Goal: Information Seeking & Learning: Learn about a topic

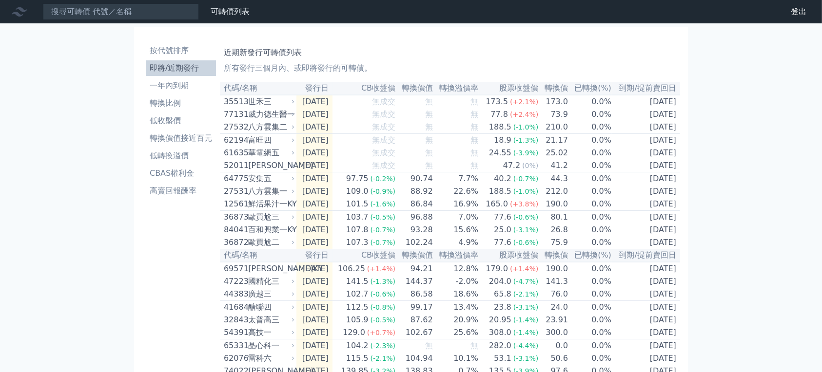
click at [473, 58] on h1 "近期新發行可轉債列表" at bounding box center [450, 53] width 452 height 12
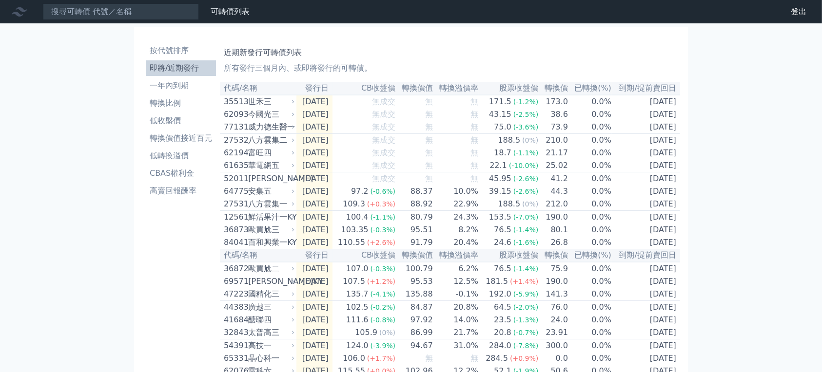
click at [476, 67] on div "近期新發行可轉債列表 所有發行三個月內、或即將發行的可轉債。" at bounding box center [450, 58] width 452 height 31
click at [482, 58] on h1 "近期新發行可轉債列表" at bounding box center [450, 53] width 452 height 12
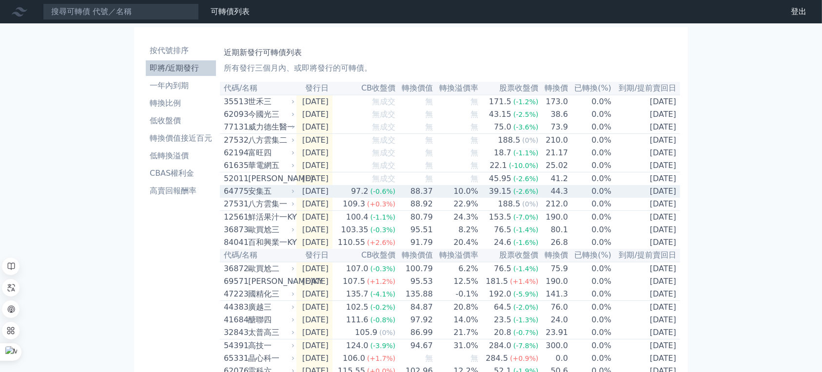
click at [432, 198] on td "88.37" at bounding box center [415, 191] width 38 height 13
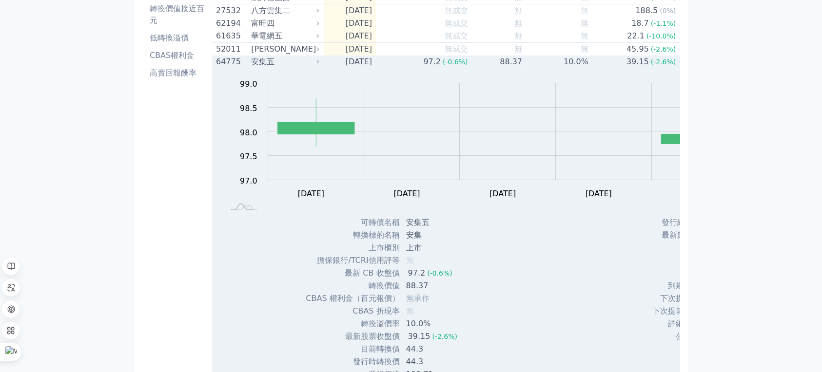
scroll to position [65, 0]
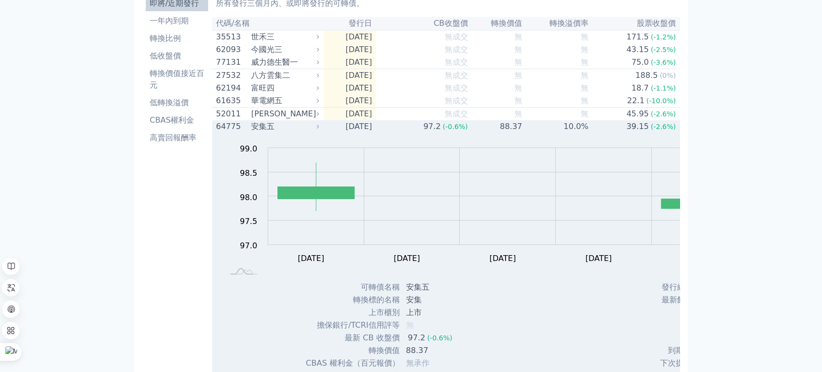
click at [468, 133] on td "88.37" at bounding box center [495, 126] width 54 height 13
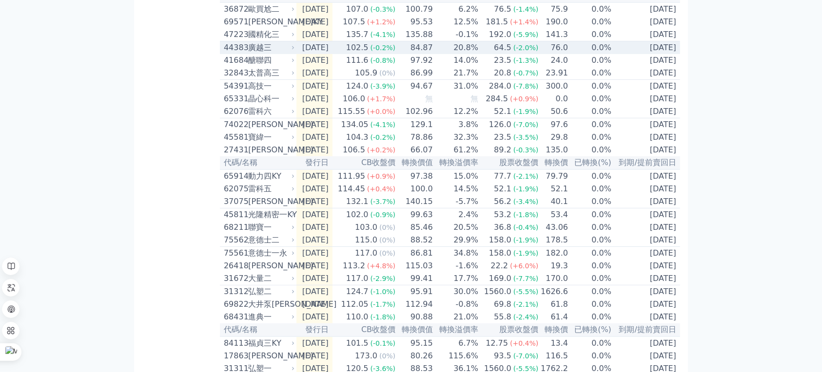
scroll to position [325, 0]
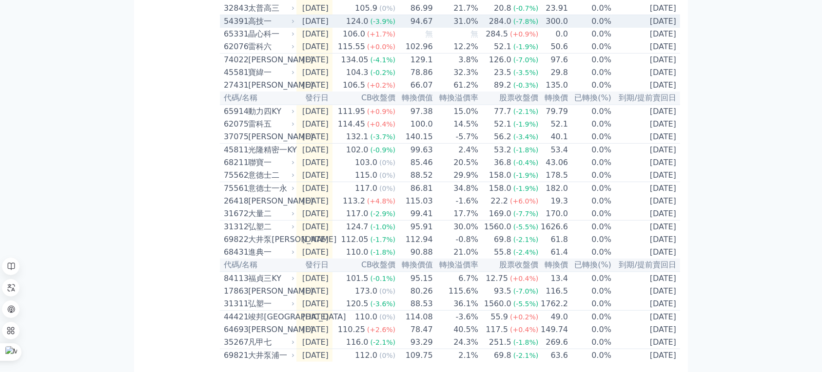
click at [444, 28] on td "31.0%" at bounding box center [455, 21] width 45 height 13
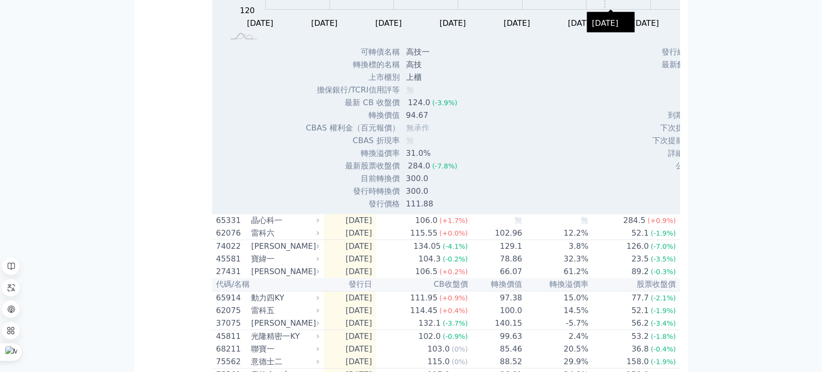
scroll to position [260, 0]
